Goal: Check status: Check status

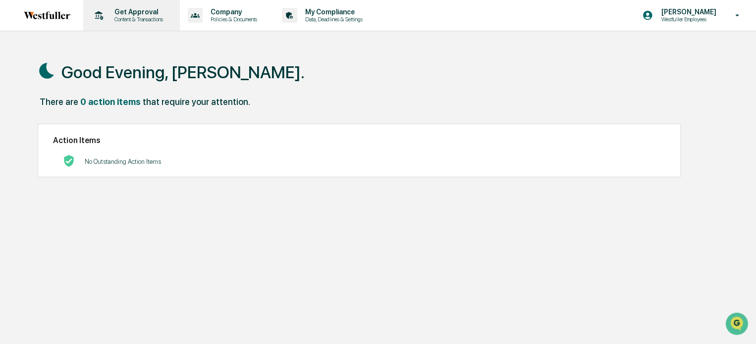
click at [126, 10] on p "Get Approval" at bounding box center [137, 12] width 61 height 8
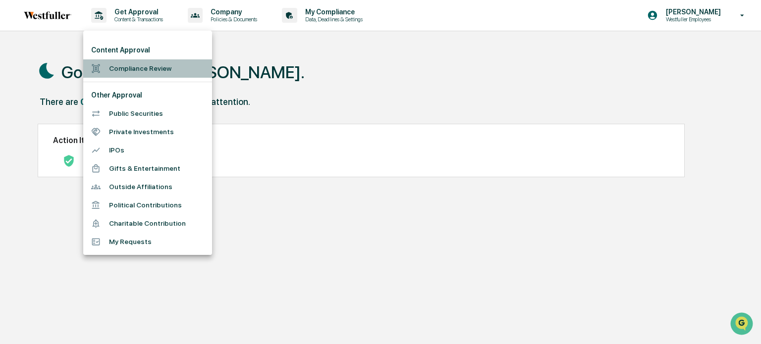
click at [134, 65] on li "Compliance Review" at bounding box center [147, 68] width 129 height 18
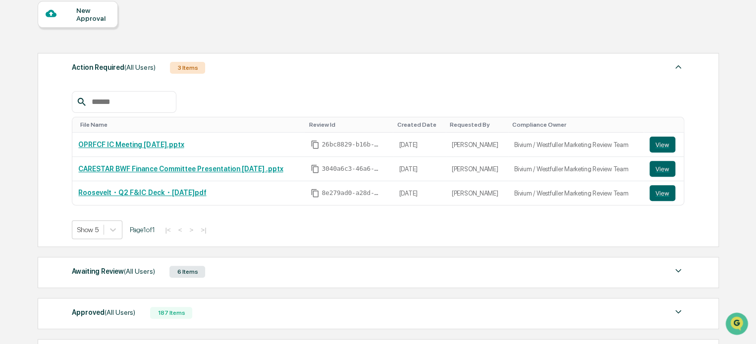
scroll to position [96, 0]
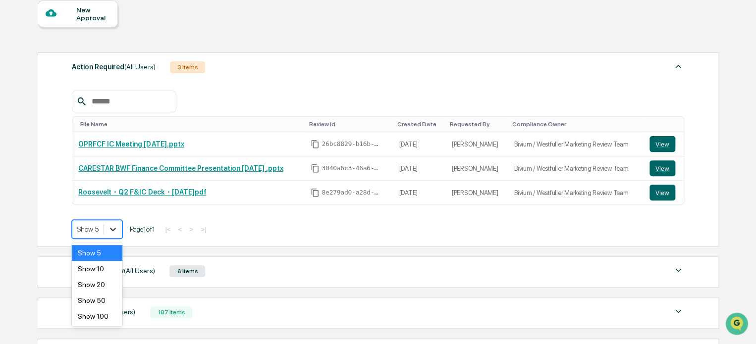
click at [112, 229] on icon at bounding box center [113, 229] width 6 height 3
click at [101, 301] on div "Show 50" at bounding box center [97, 301] width 51 height 16
click at [91, 226] on div at bounding box center [90, 229] width 26 height 10
click at [35, 213] on div "Home Get Approval Content Compliance Review Content Compliance Review New Appro…" at bounding box center [378, 197] width 710 height 493
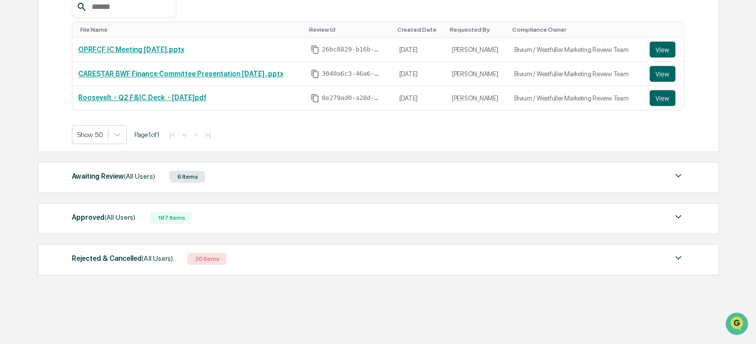
scroll to position [195, 0]
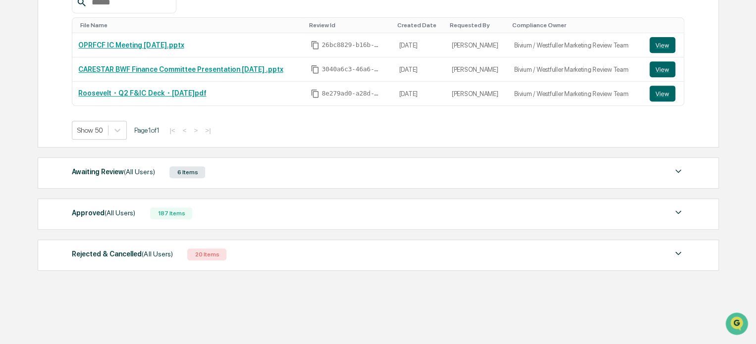
click at [158, 214] on div "187 Items" at bounding box center [171, 214] width 42 height 12
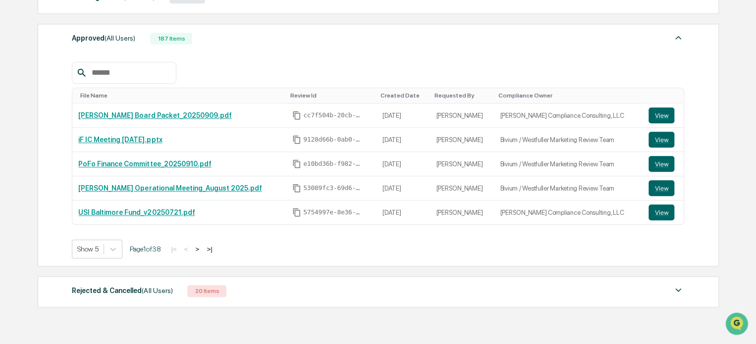
scroll to position [406, 0]
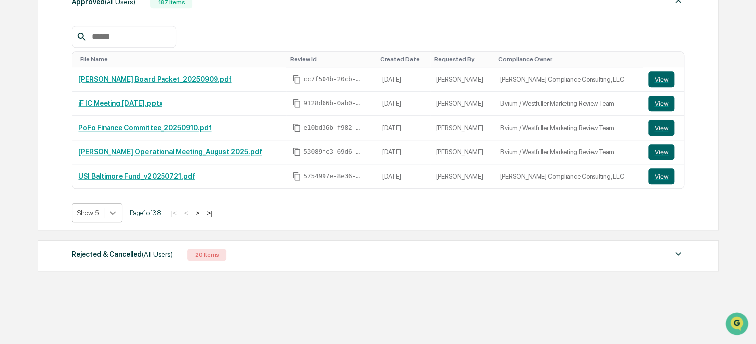
click at [114, 214] on icon at bounding box center [113, 213] width 6 height 3
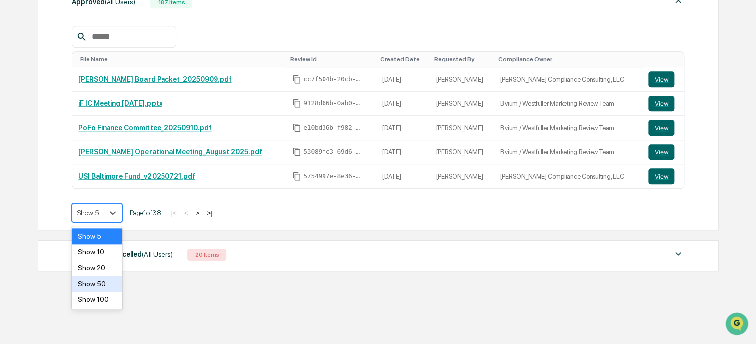
click at [95, 281] on div "Show 50" at bounding box center [97, 284] width 51 height 16
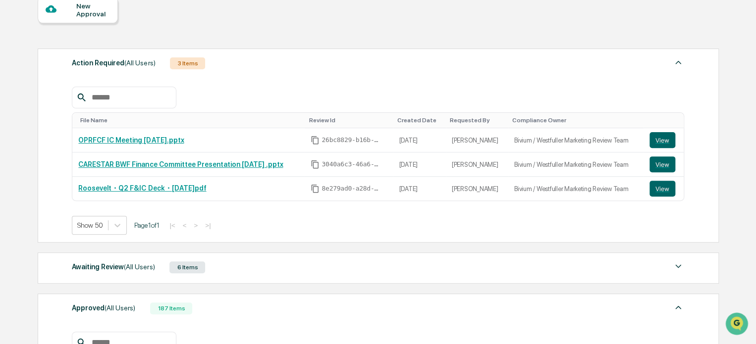
scroll to position [99, 0]
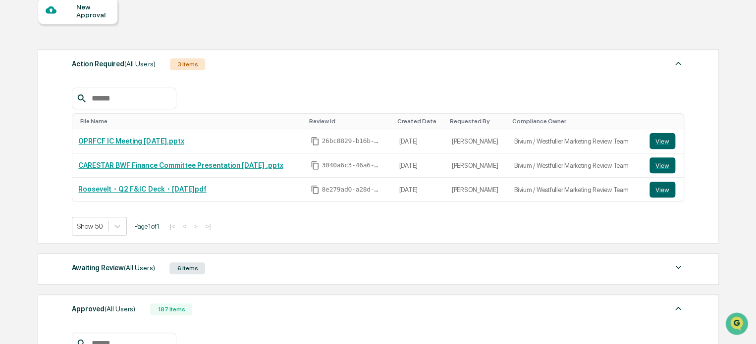
click at [465, 121] on div "Requested By" at bounding box center [477, 121] width 55 height 7
click at [465, 121] on div "Requested By ▲" at bounding box center [477, 121] width 55 height 7
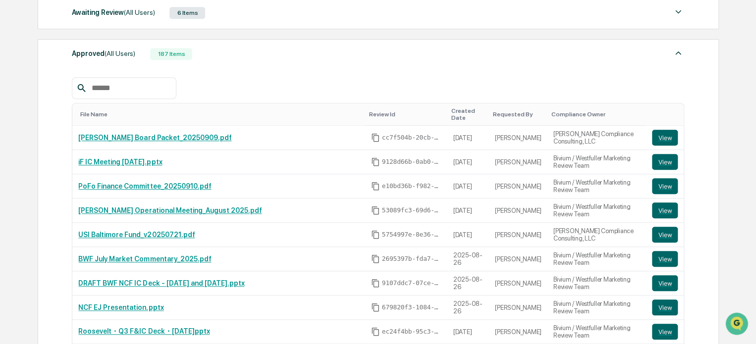
scroll to position [396, 0]
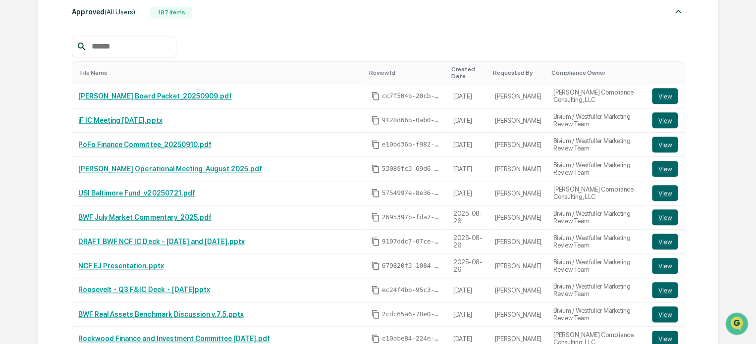
click at [504, 75] on div "Requested By" at bounding box center [518, 72] width 51 height 7
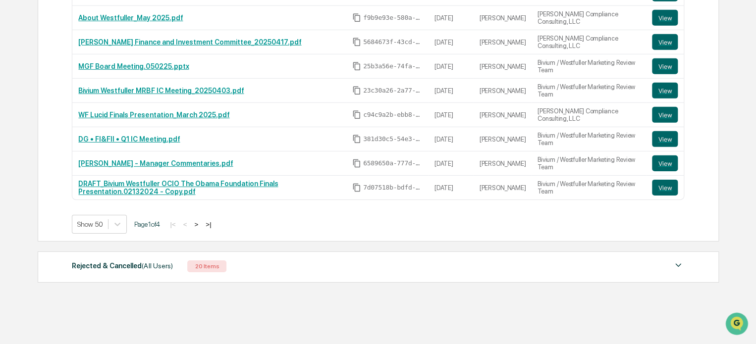
scroll to position [1495, 0]
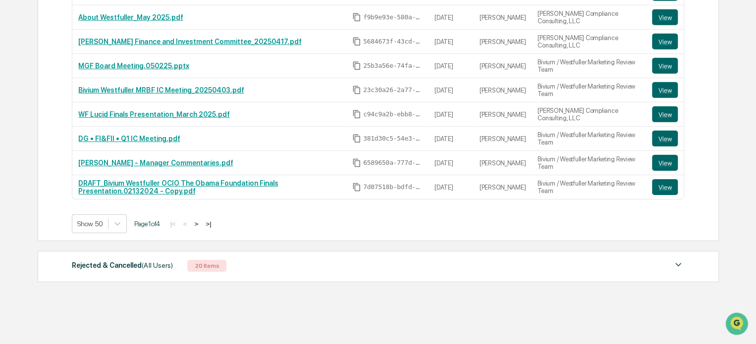
click at [201, 220] on button ">" at bounding box center [196, 224] width 10 height 8
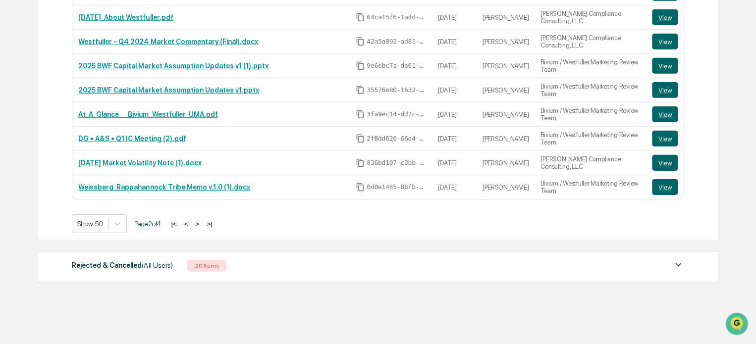
click at [200, 220] on button ">" at bounding box center [197, 224] width 10 height 8
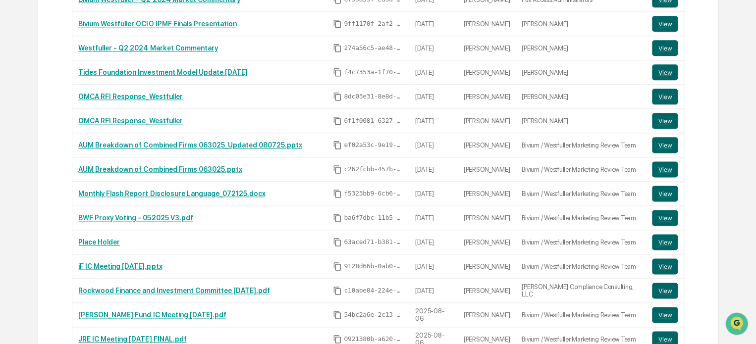
scroll to position [553, 0]
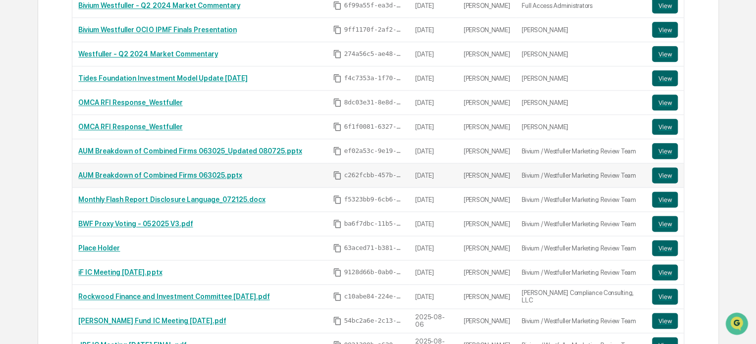
click at [200, 174] on link "AUM Breakdown of Combined Firms 063025.pptx" at bounding box center [160, 175] width 164 height 8
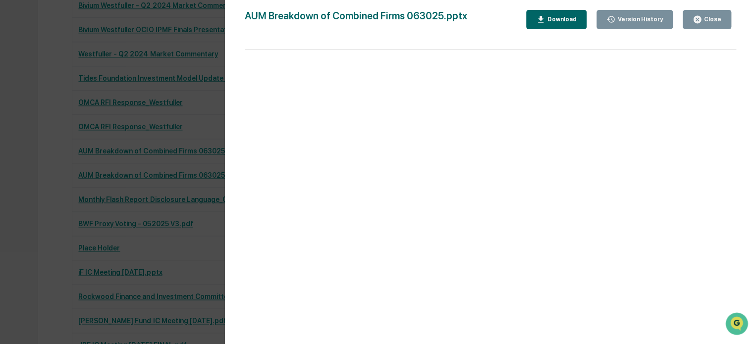
click at [704, 19] on div "Close" at bounding box center [711, 19] width 19 height 7
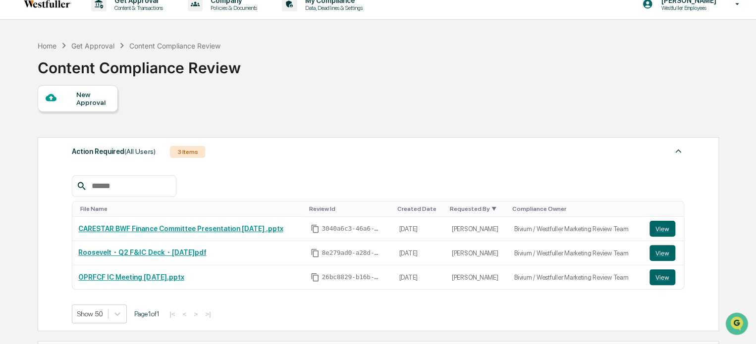
scroll to position [0, 0]
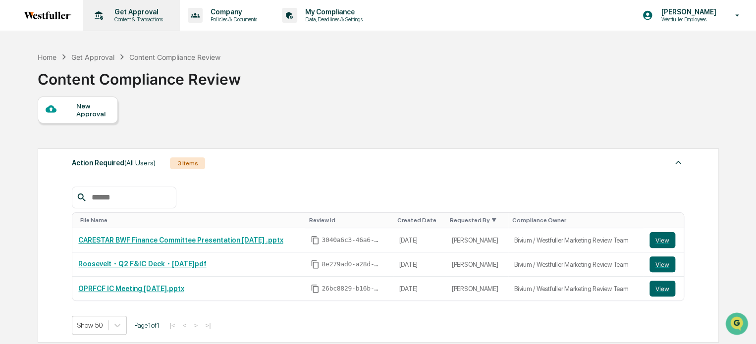
click at [135, 14] on p "Get Approval" at bounding box center [137, 12] width 61 height 8
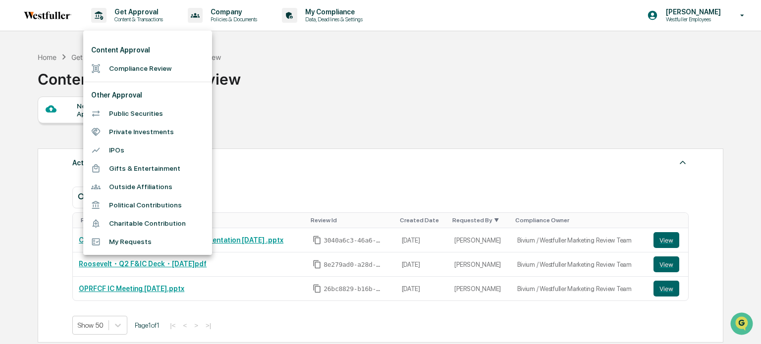
click at [116, 242] on li "My Requests" at bounding box center [147, 242] width 129 height 18
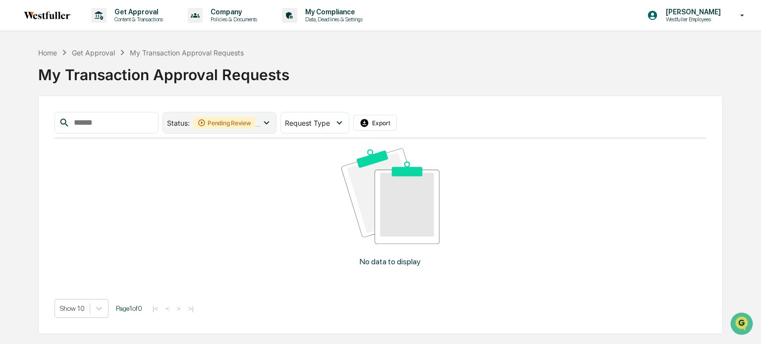
click at [269, 121] on icon at bounding box center [266, 122] width 5 height 3
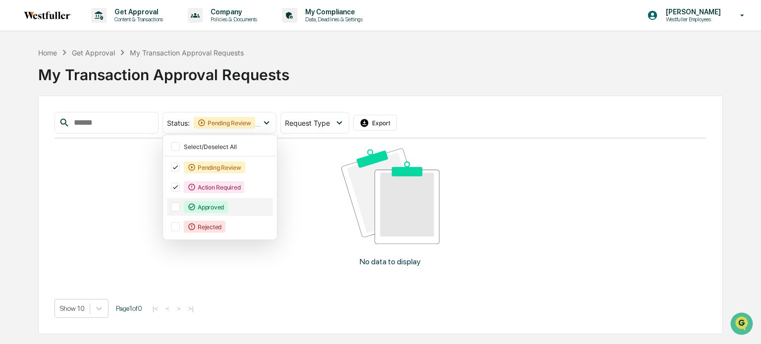
click at [220, 209] on div "Approved" at bounding box center [206, 207] width 44 height 12
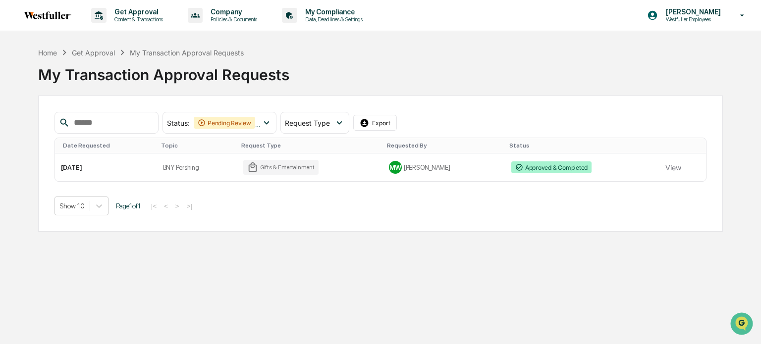
click at [361, 224] on div "Status : Pending Review Action Required Approved Select/Deselect All Pending Re…" at bounding box center [380, 164] width 685 height 136
click at [345, 122] on icon at bounding box center [339, 122] width 11 height 11
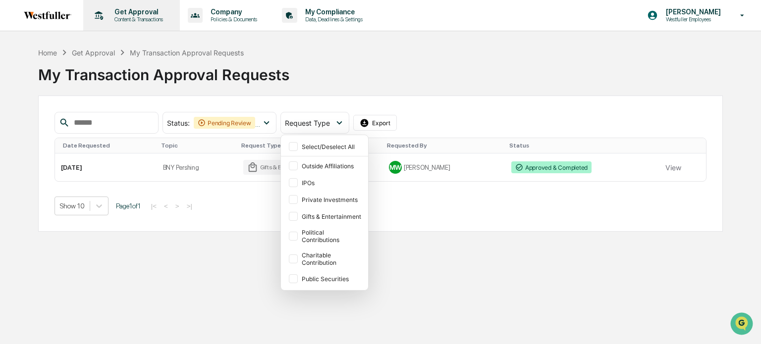
click at [138, 14] on p "Get Approval" at bounding box center [137, 12] width 61 height 8
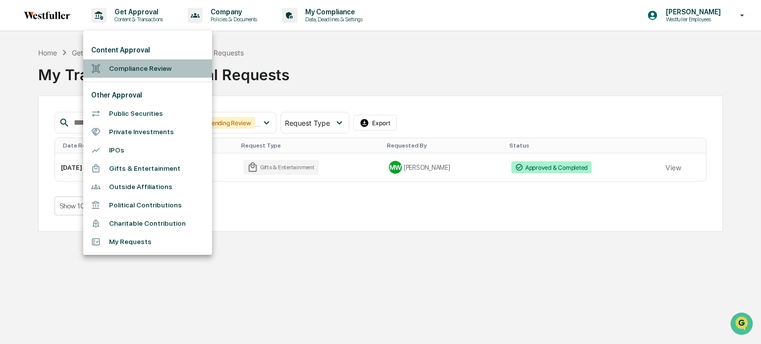
click at [121, 65] on li "Compliance Review" at bounding box center [147, 68] width 129 height 18
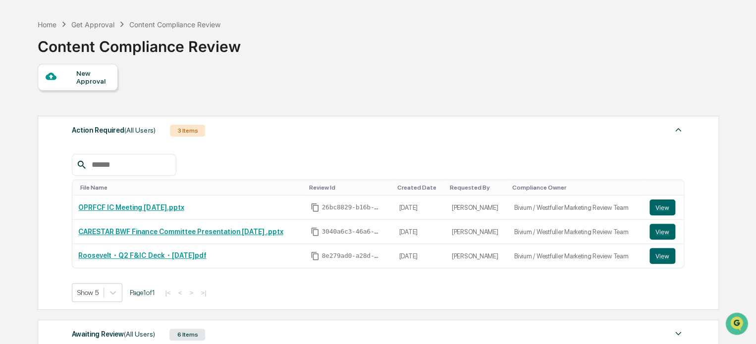
scroll to position [195, 0]
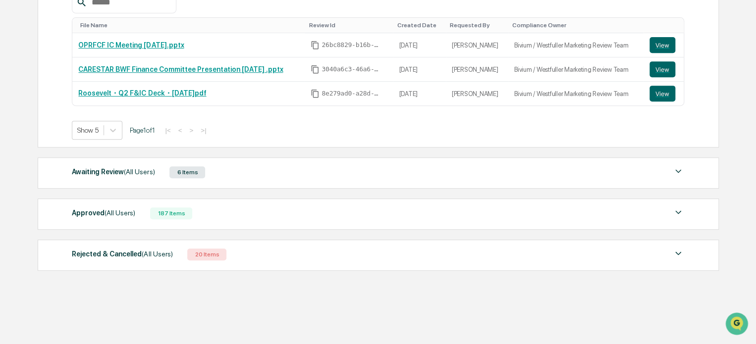
click at [91, 215] on div "Approved (All Users)" at bounding box center [103, 213] width 63 height 13
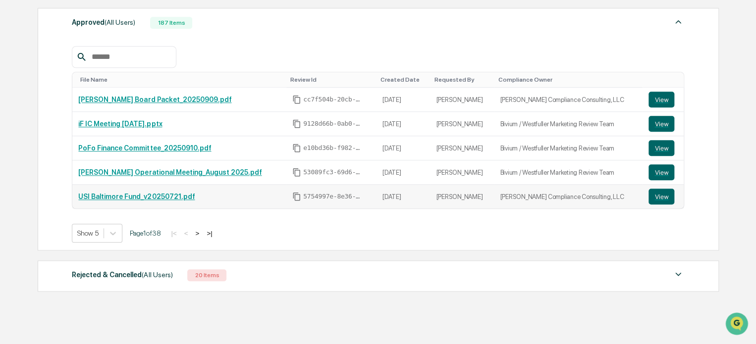
scroll to position [406, 0]
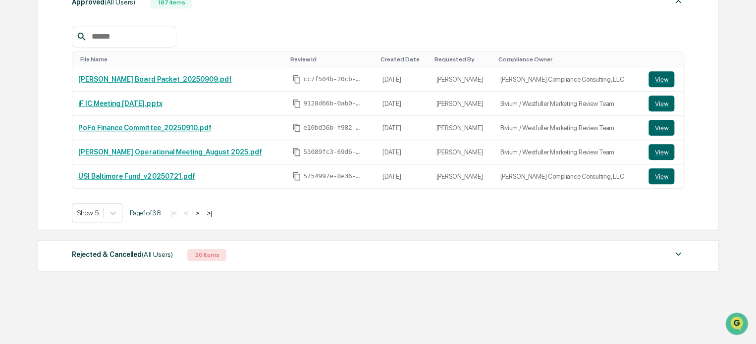
click at [435, 59] on div "Requested By" at bounding box center [462, 59] width 56 height 7
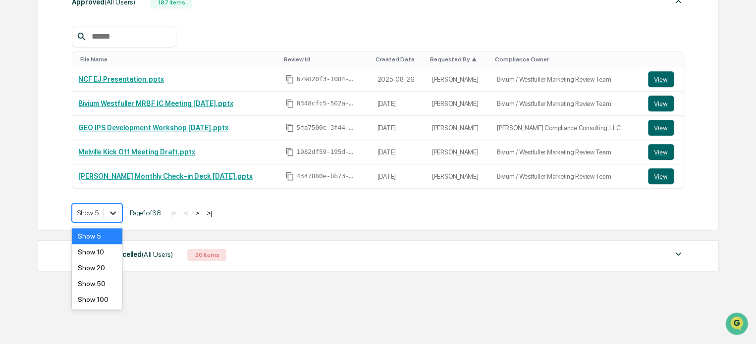
click at [112, 214] on icon at bounding box center [113, 213] width 6 height 3
click at [90, 302] on div "Show 100" at bounding box center [97, 300] width 51 height 16
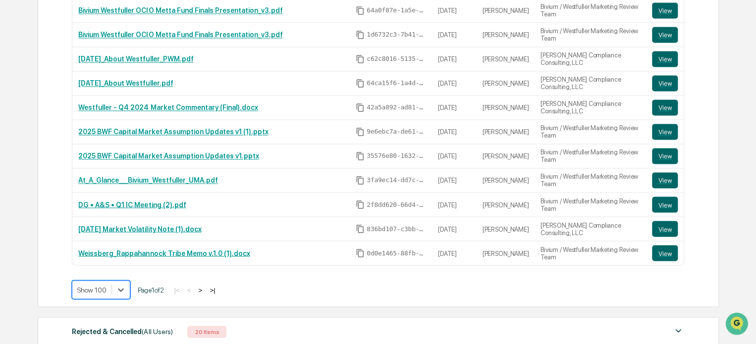
scroll to position [2705, 0]
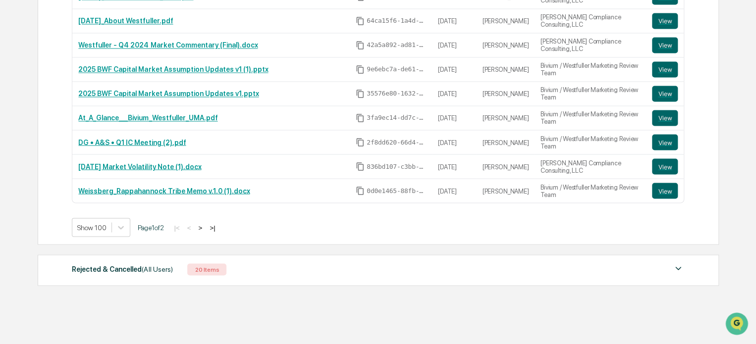
click at [204, 223] on button ">" at bounding box center [200, 227] width 10 height 8
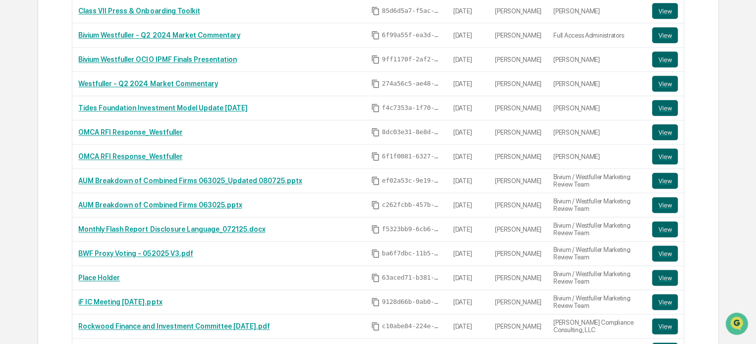
scroll to position [563, 0]
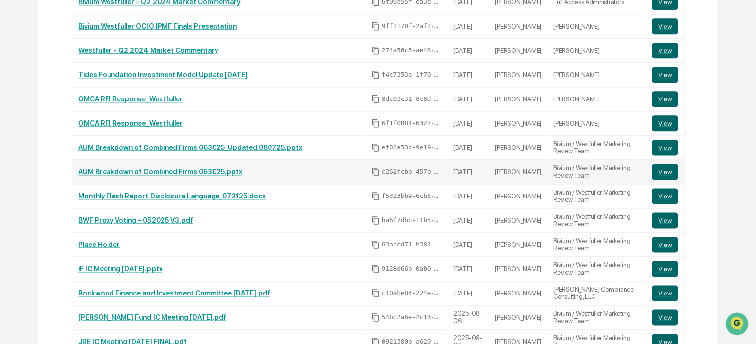
click at [168, 172] on link "AUM Breakdown of Combined Firms 063025.pptx" at bounding box center [160, 172] width 164 height 8
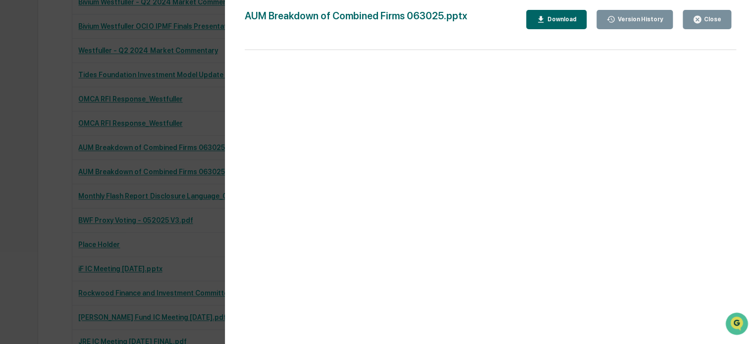
click at [697, 18] on icon "button" at bounding box center [697, 19] width 7 height 7
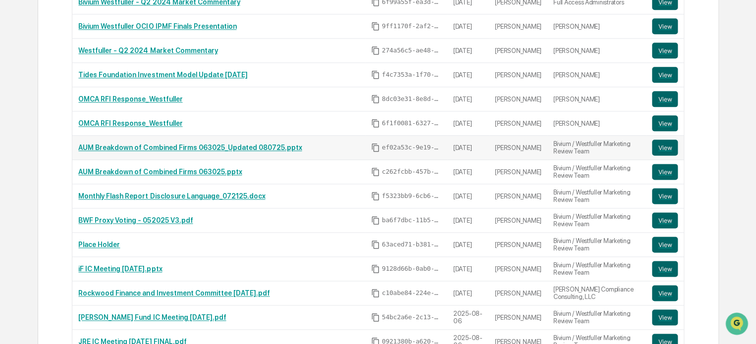
click at [104, 148] on link "AUM Breakdown of Combined Firms 063025_Updated 080725.pptx" at bounding box center [189, 148] width 223 height 8
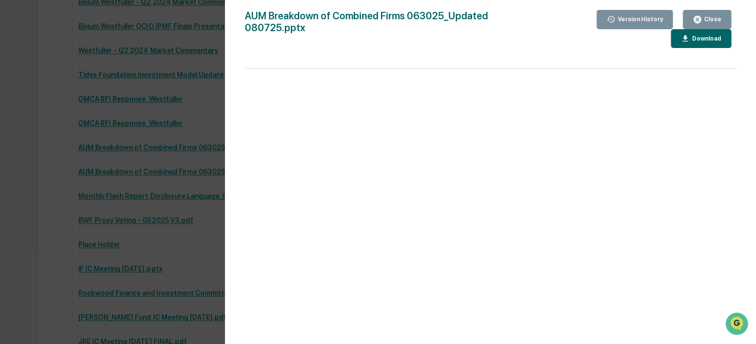
click at [711, 20] on div "Close" at bounding box center [711, 19] width 19 height 7
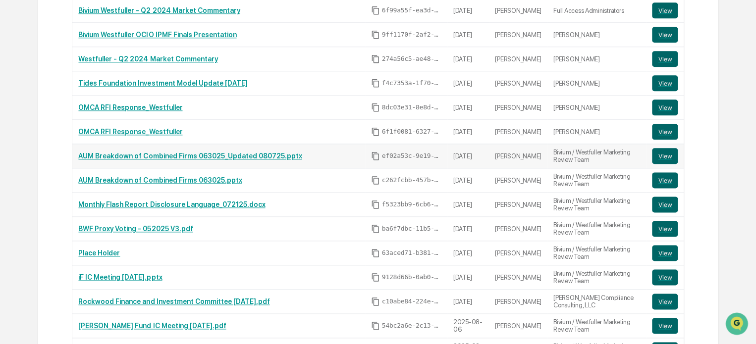
scroll to position [613, 0]
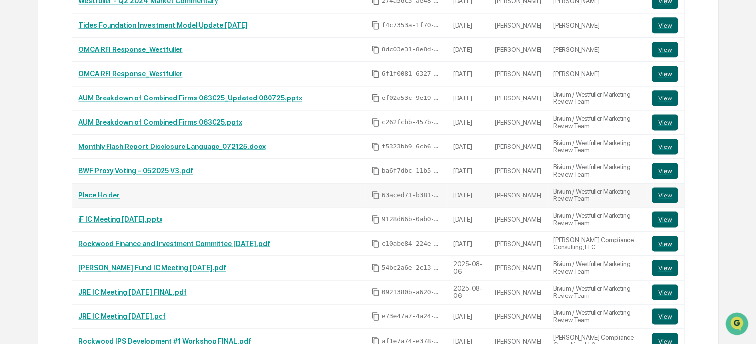
click at [98, 195] on link "Place Holder" at bounding box center [99, 195] width 42 height 8
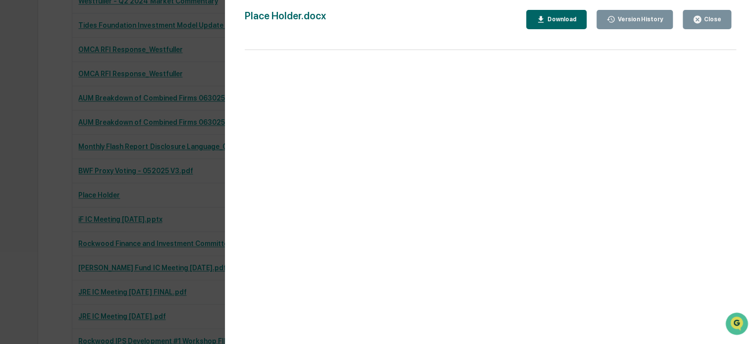
click at [705, 24] on button "Close" at bounding box center [707, 19] width 49 height 19
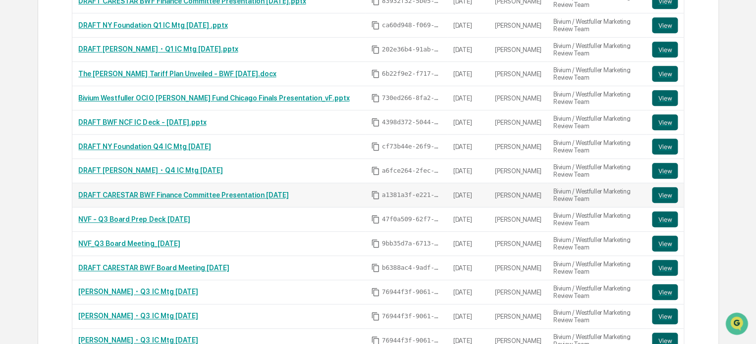
scroll to position [2397, 0]
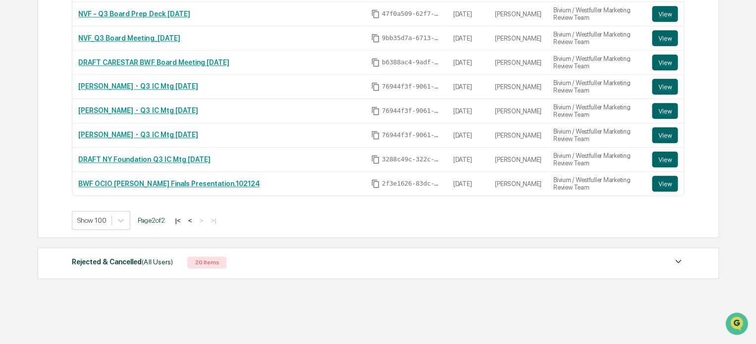
click at [182, 217] on button "|<" at bounding box center [177, 221] width 11 height 8
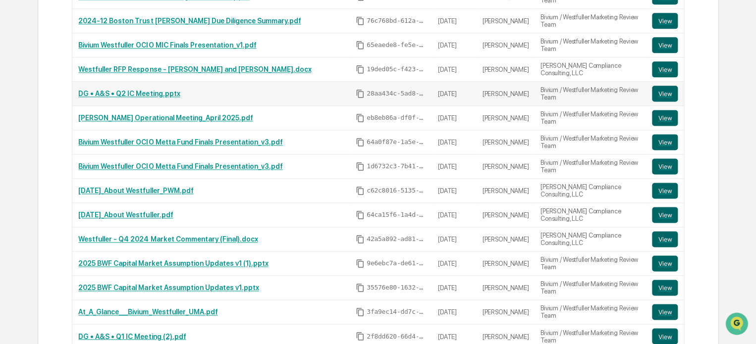
scroll to position [2538, 0]
